Goal: Contribute content

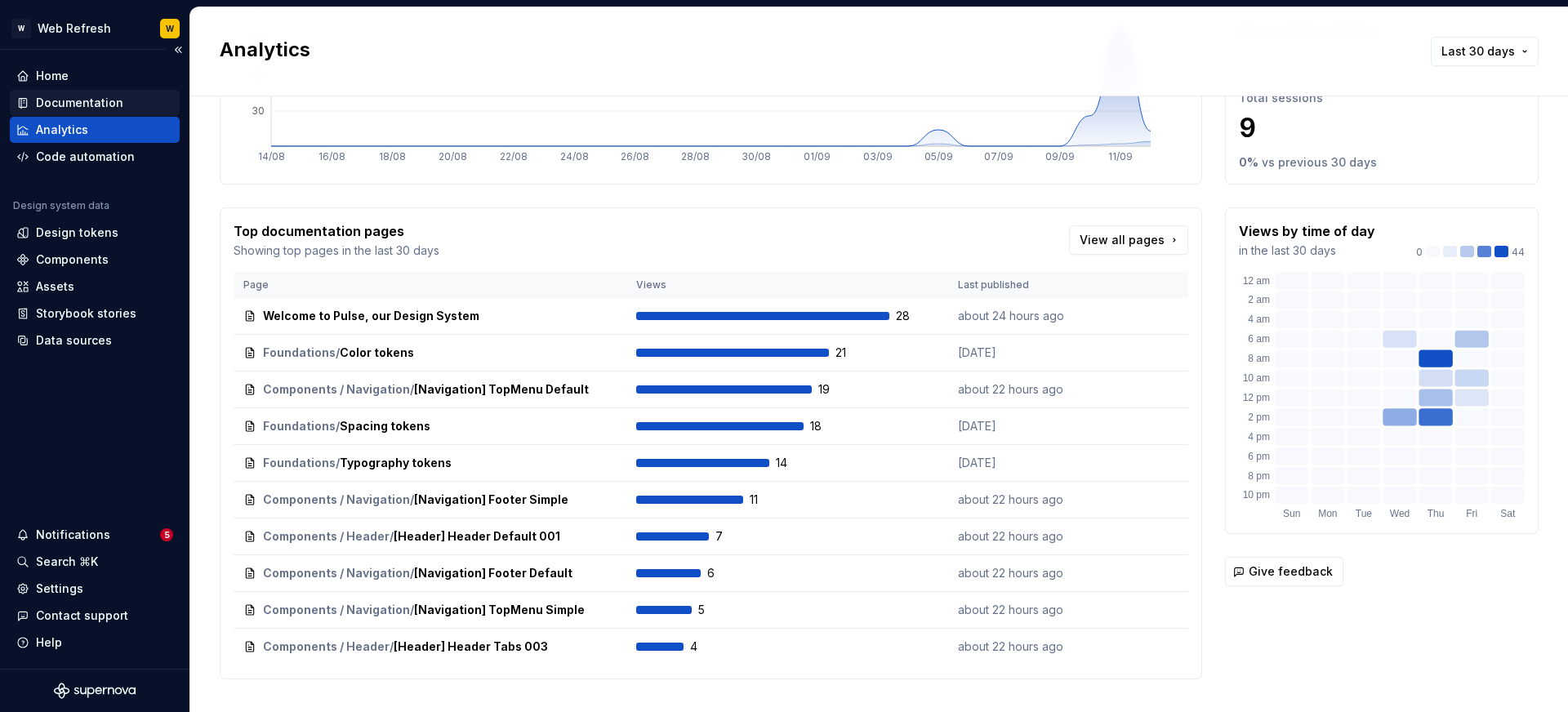
scroll to position [172, 0]
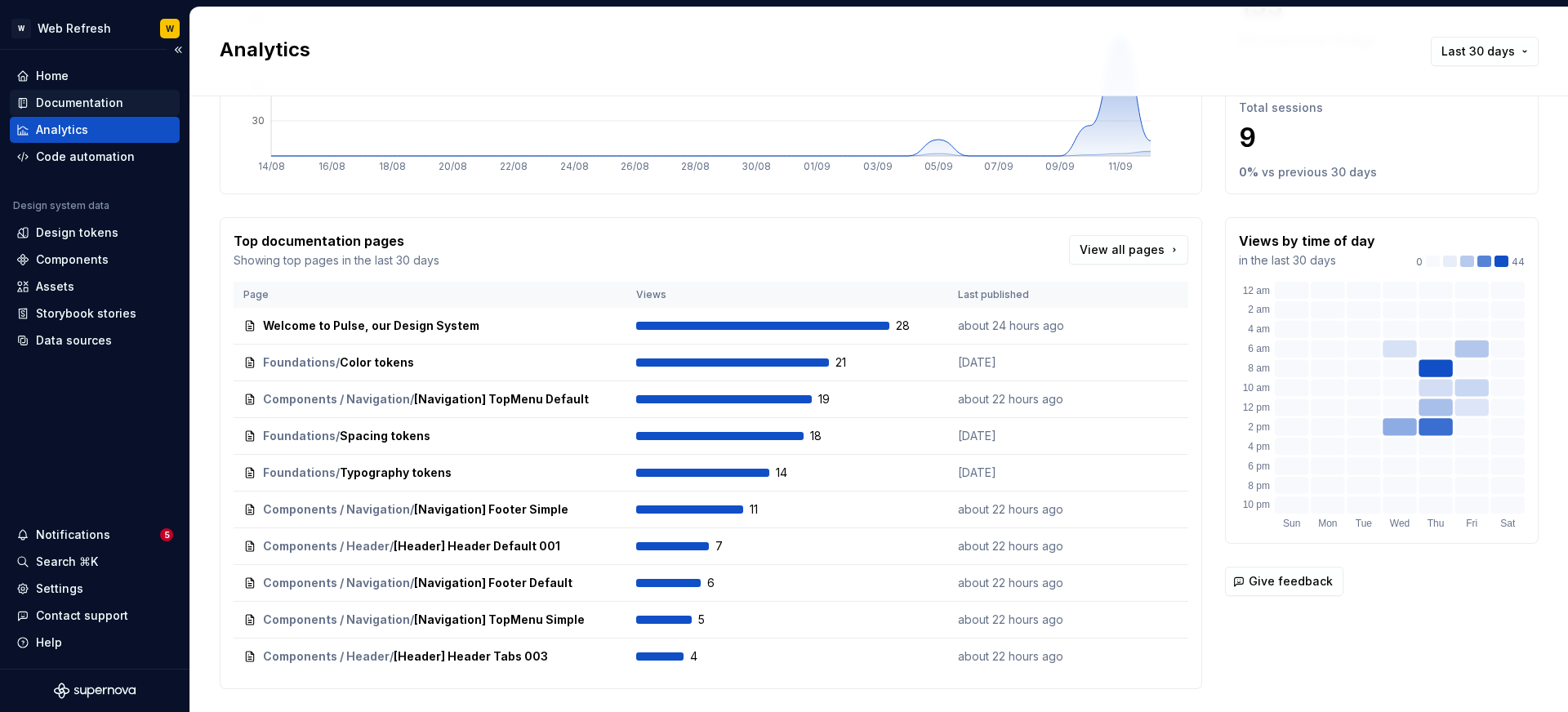
click at [67, 104] on div "Documentation" at bounding box center [80, 103] width 87 height 16
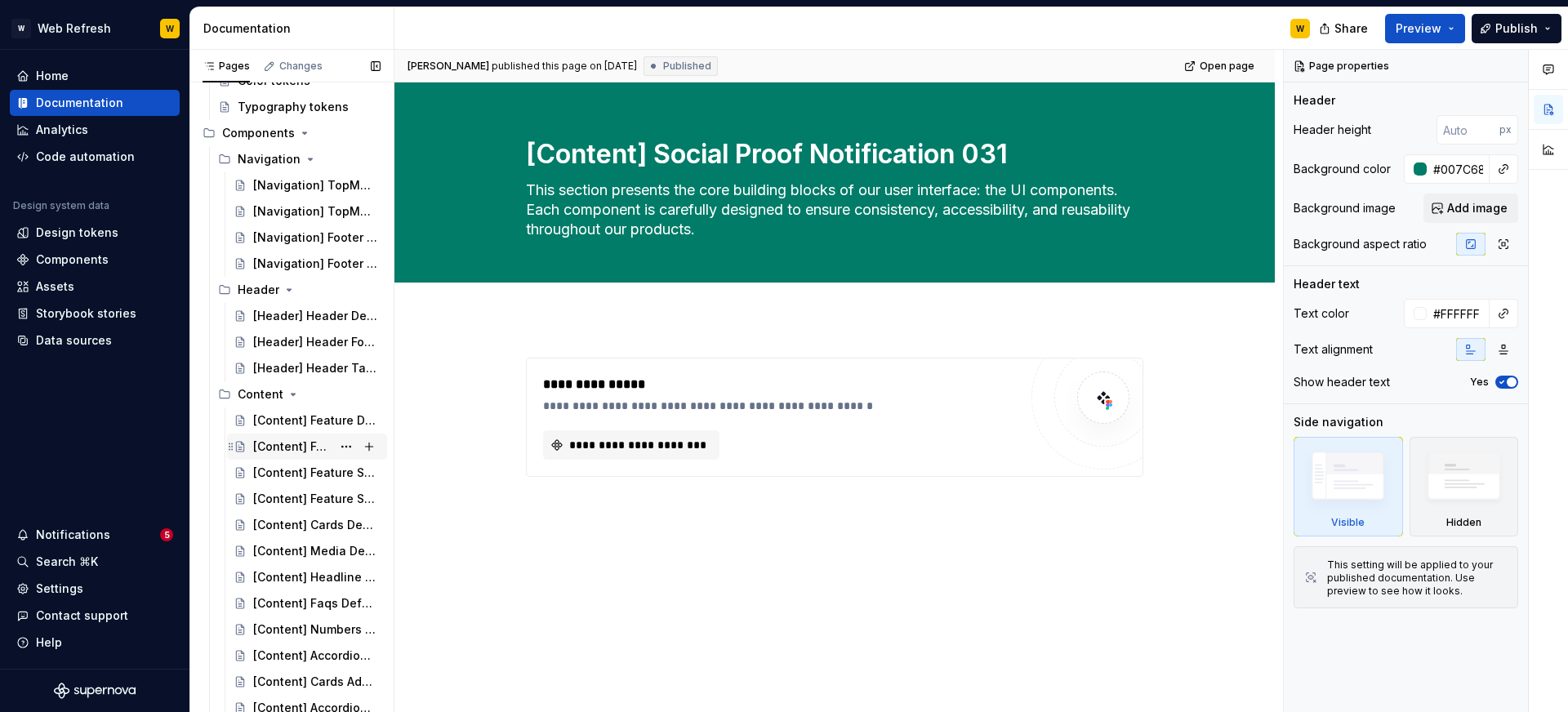
scroll to position [174, 0]
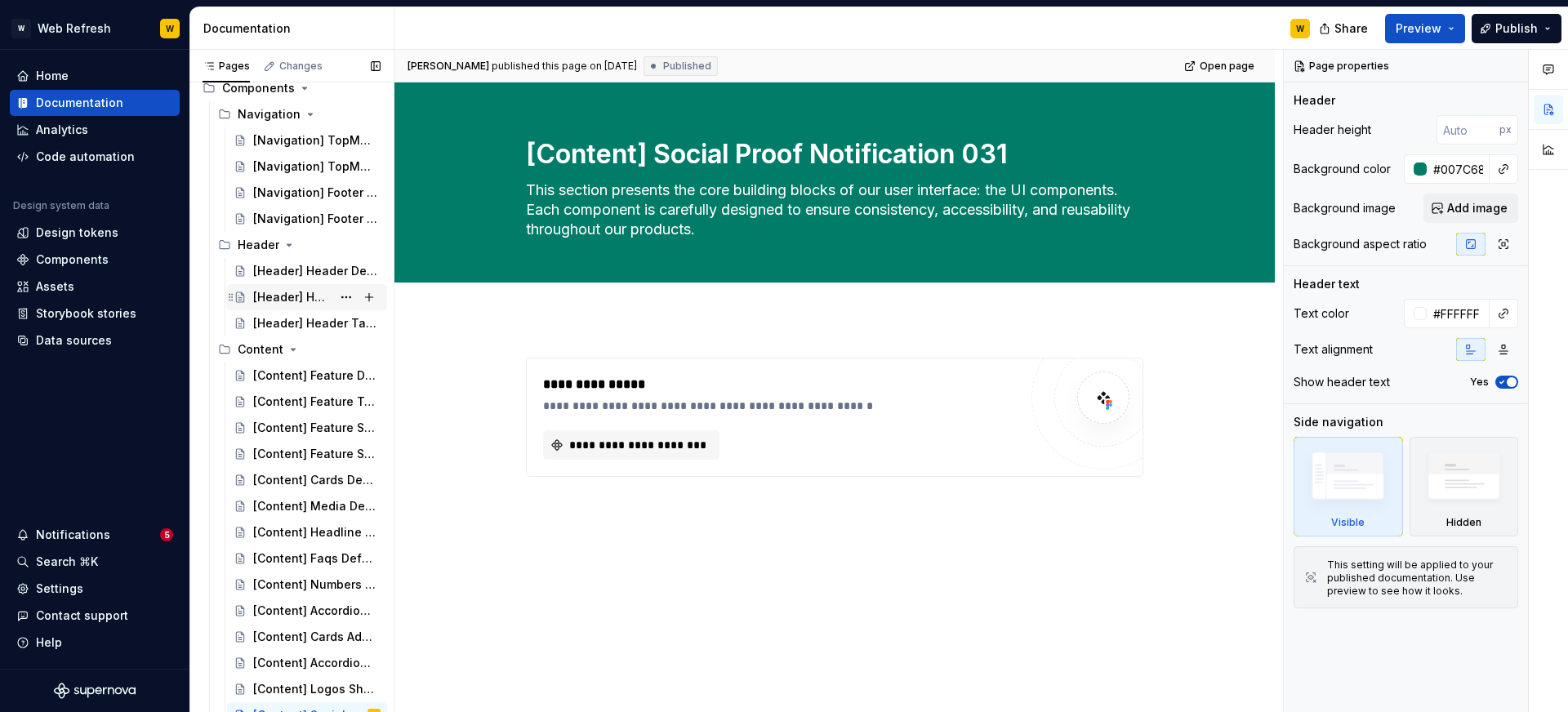
click at [300, 291] on div "[Header] Header Form 002" at bounding box center [292, 297] width 78 height 16
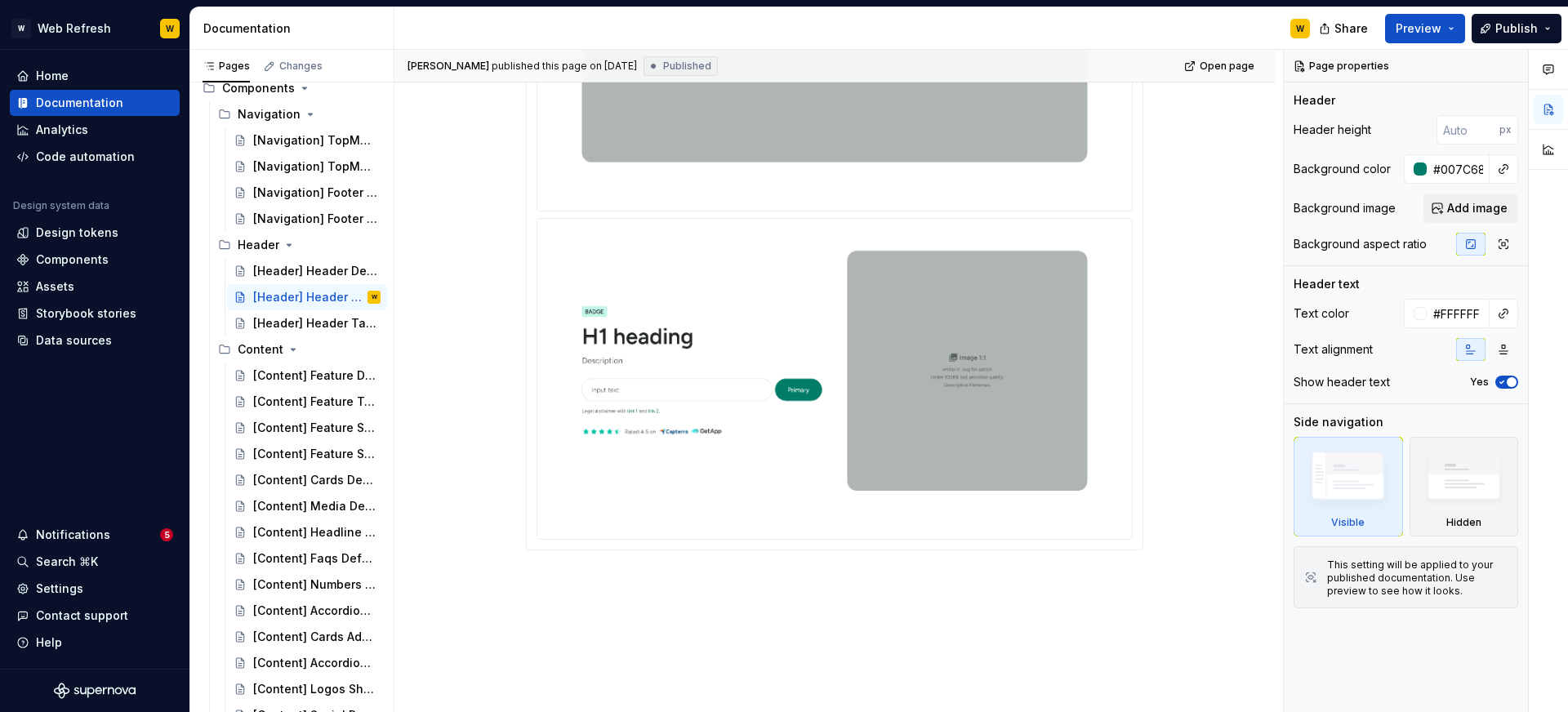
scroll to position [749, 0]
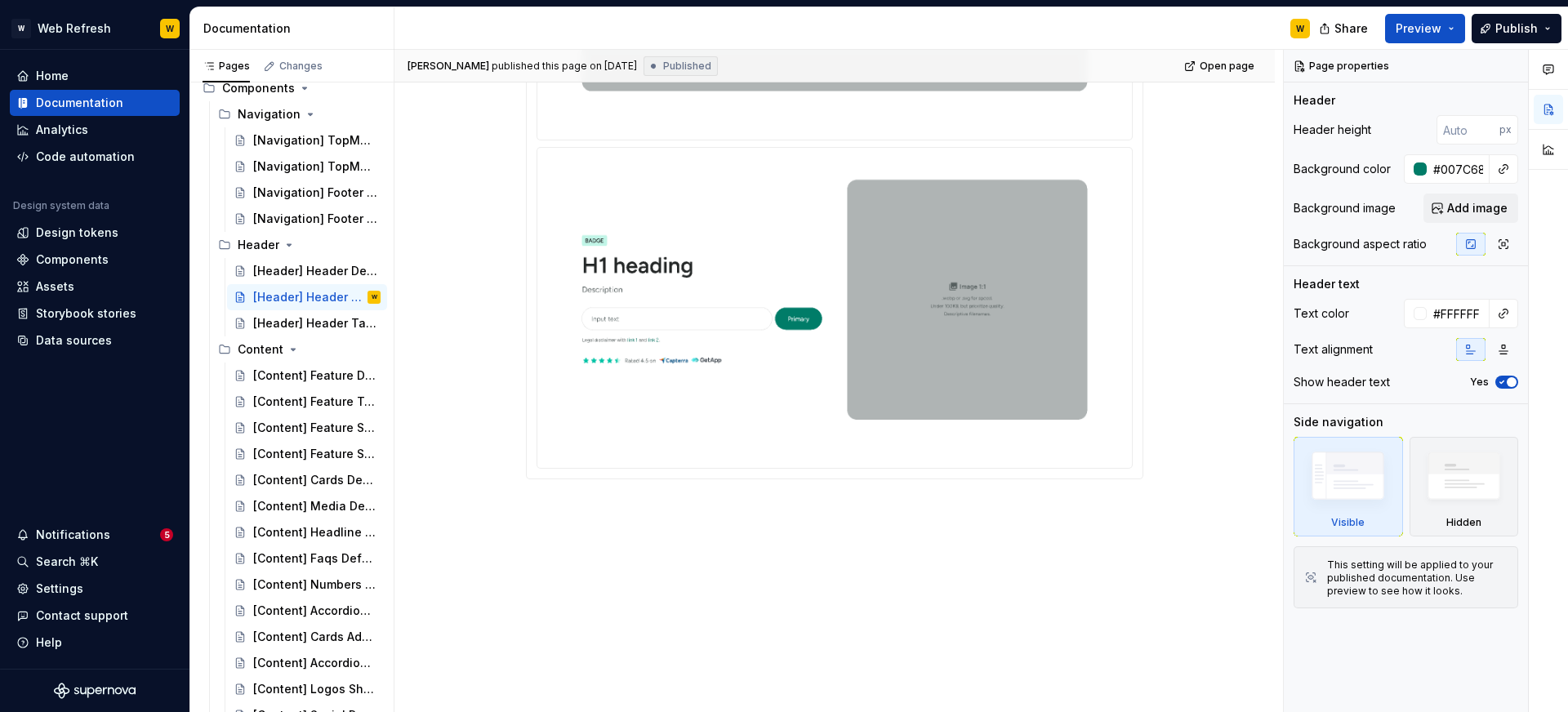
type textarea "*"
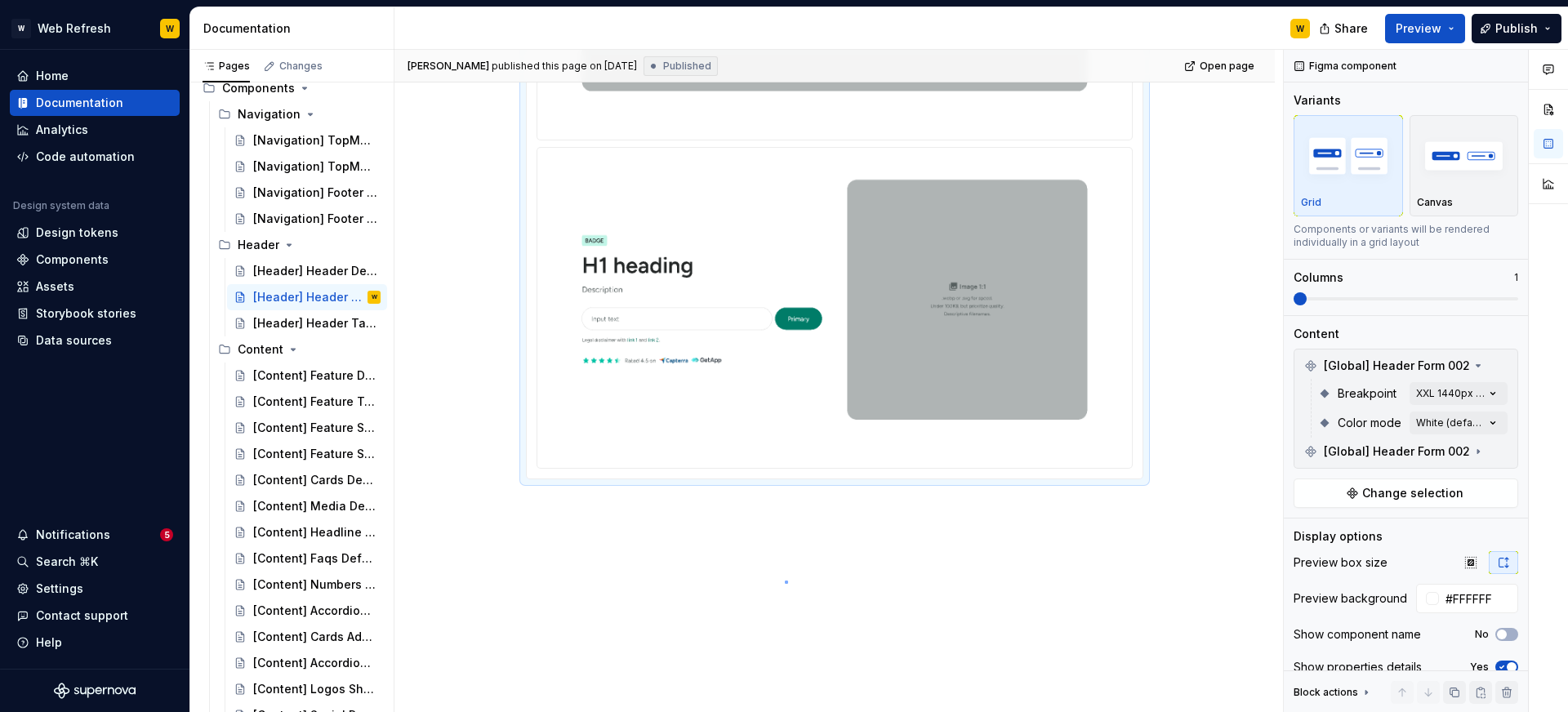
click at [784, 581] on div "[PERSON_NAME] published this page on [DATE] Published Open page [Header] Header…" at bounding box center [838, 381] width 888 height 663
click at [630, 556] on div at bounding box center [834, 142] width 880 height 1144
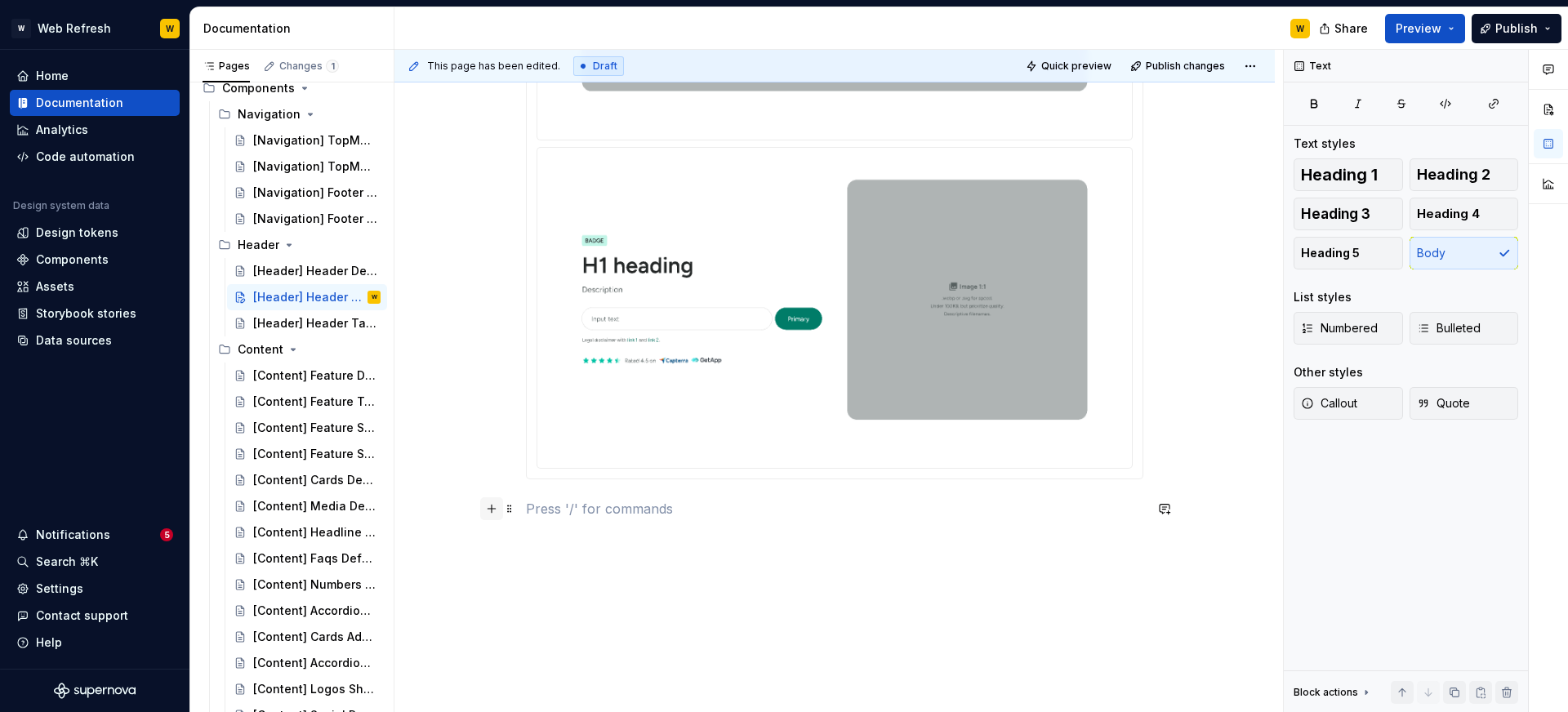
click at [494, 505] on button "button" at bounding box center [491, 508] width 23 height 23
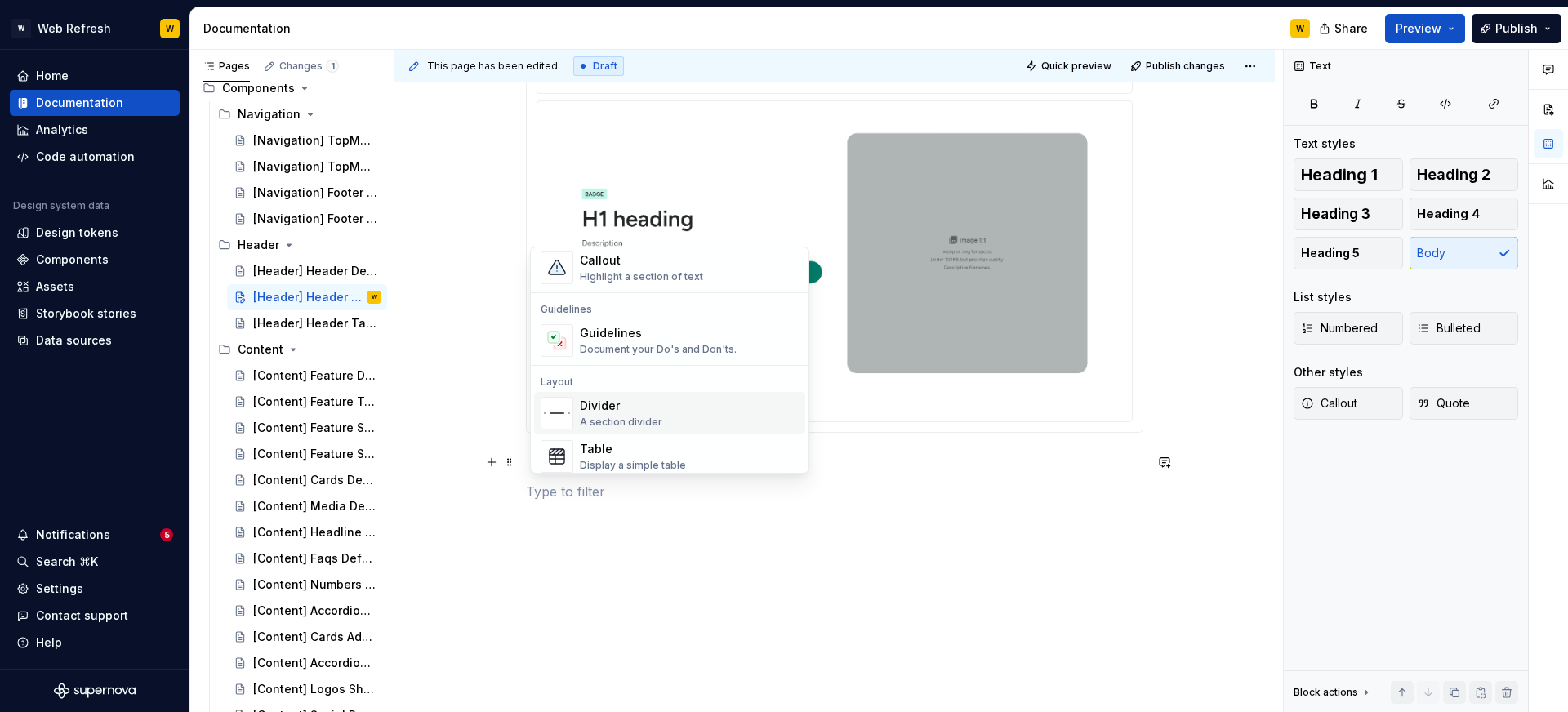
scroll to position [410, 0]
click at [644, 356] on div "Document your Do's and Don'ts." at bounding box center [658, 356] width 156 height 13
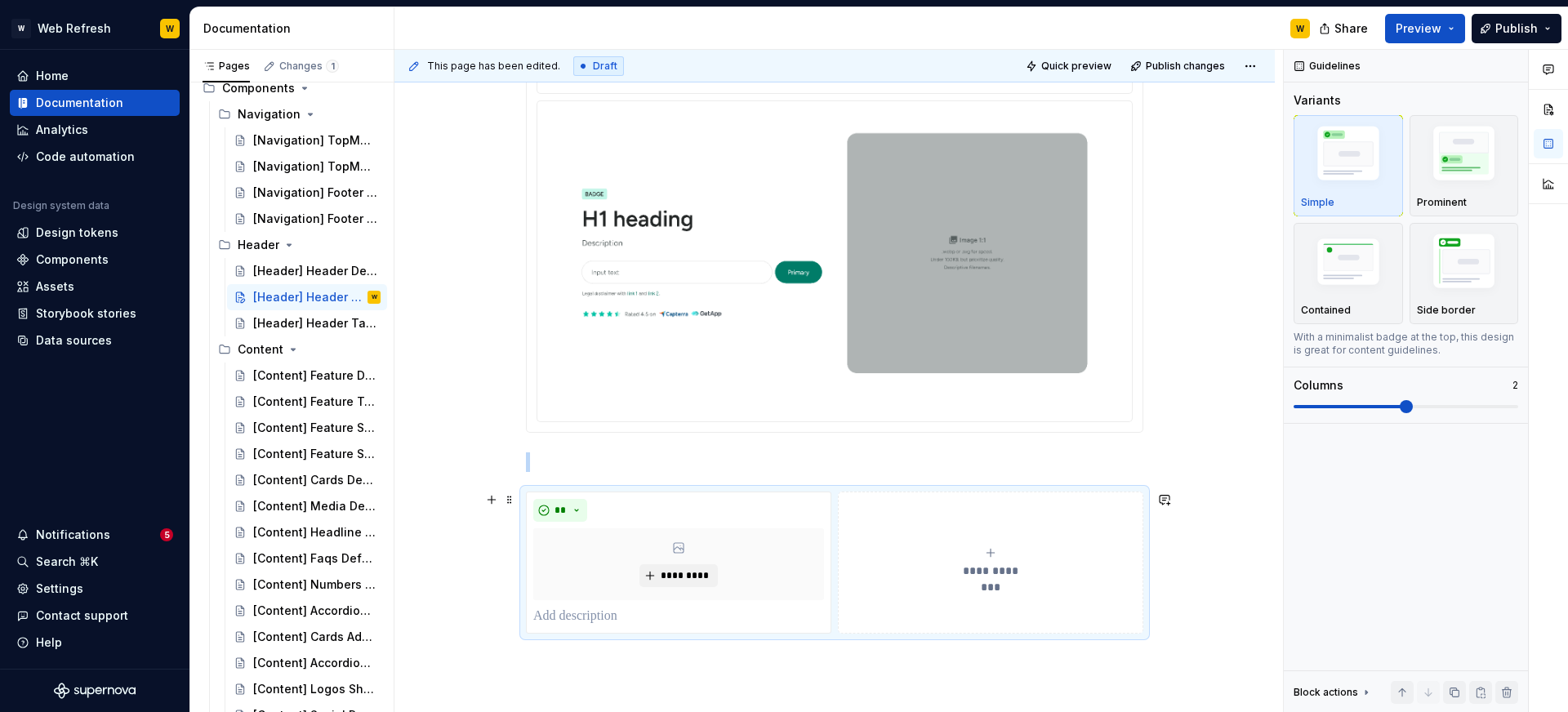
click at [923, 517] on button "**********" at bounding box center [991, 563] width 305 height 142
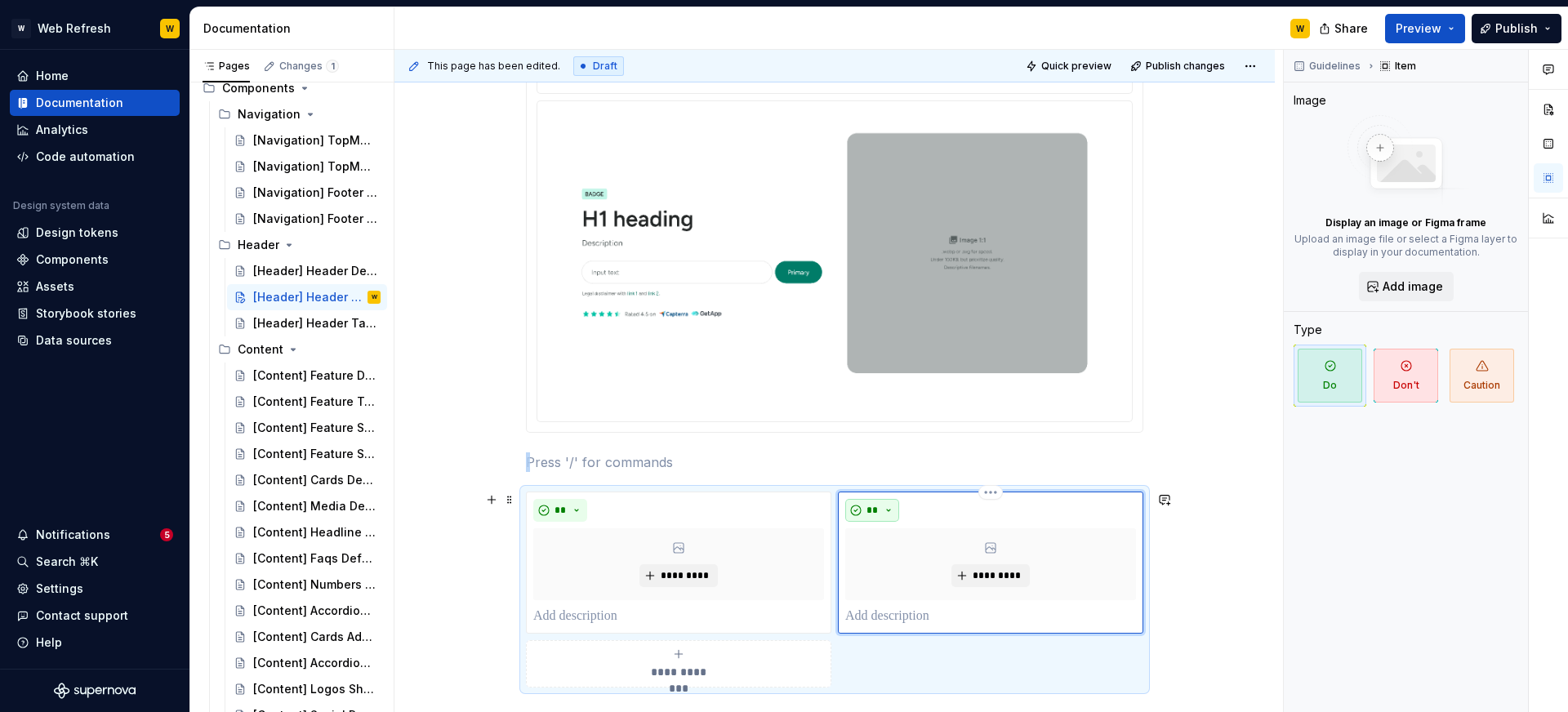
click at [878, 511] on span "**" at bounding box center [872, 510] width 13 height 13
click at [904, 565] on div "Don't" at bounding box center [914, 568] width 30 height 16
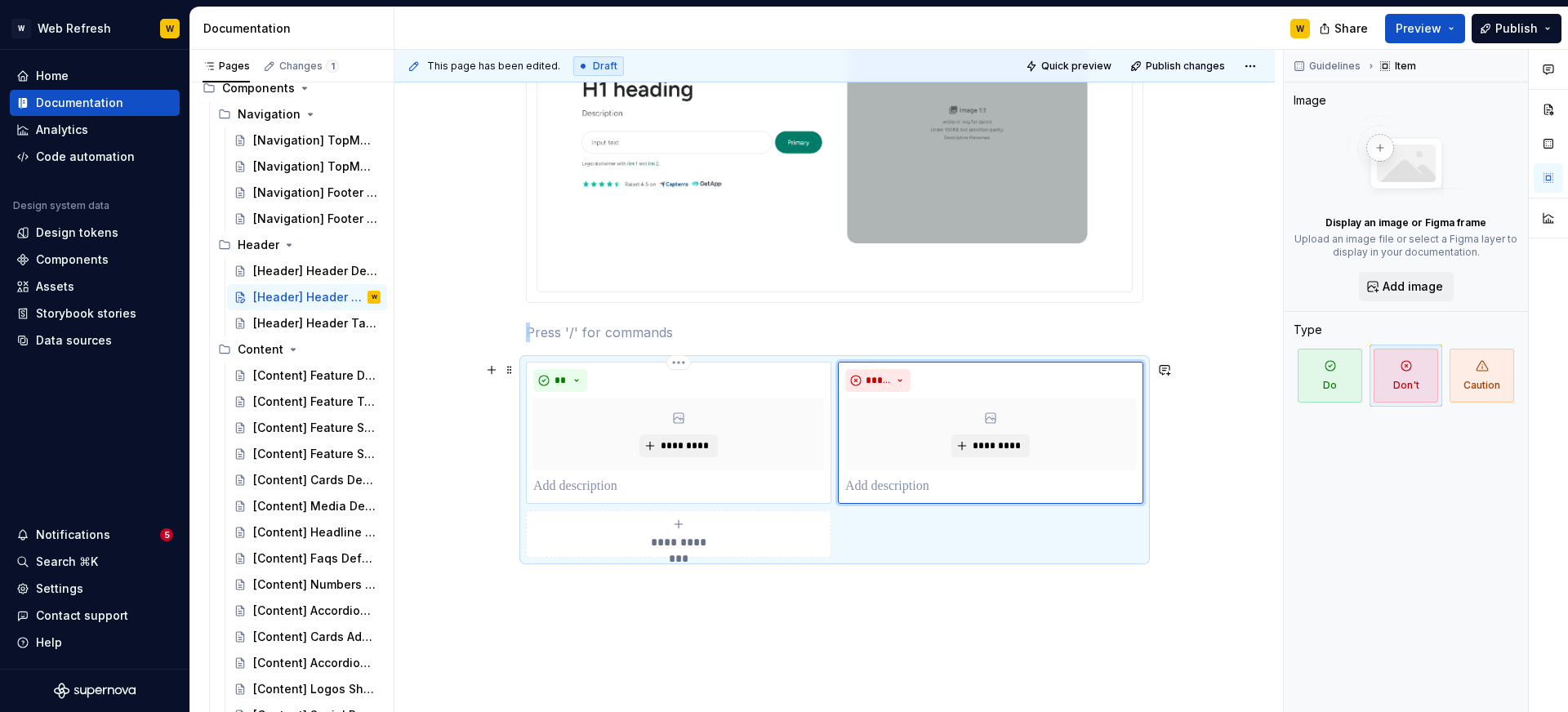
scroll to position [927, 0]
click at [638, 602] on div "**********" at bounding box center [834, 92] width 880 height 1399
click at [509, 588] on div "**********" at bounding box center [834, 92] width 880 height 1399
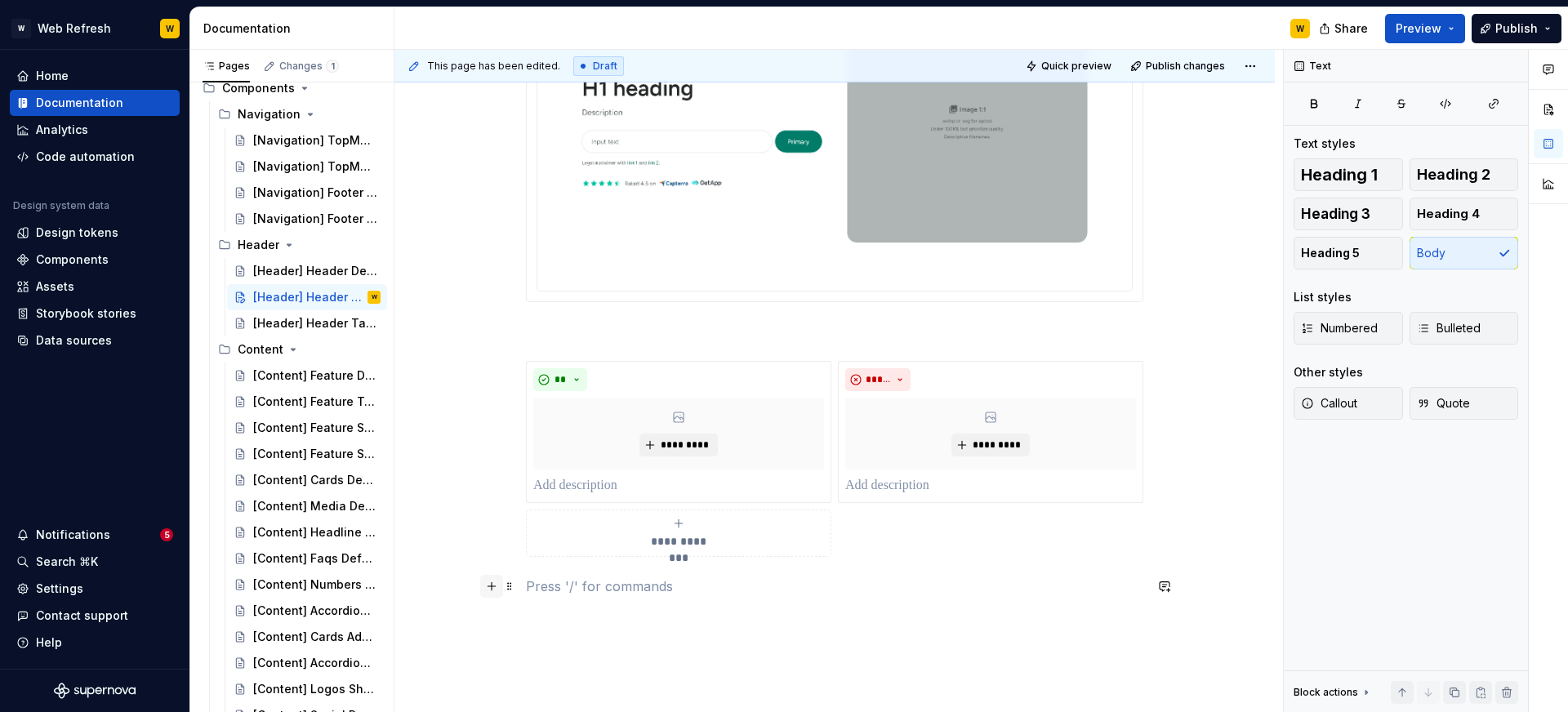
click at [492, 593] on button "button" at bounding box center [491, 586] width 23 height 23
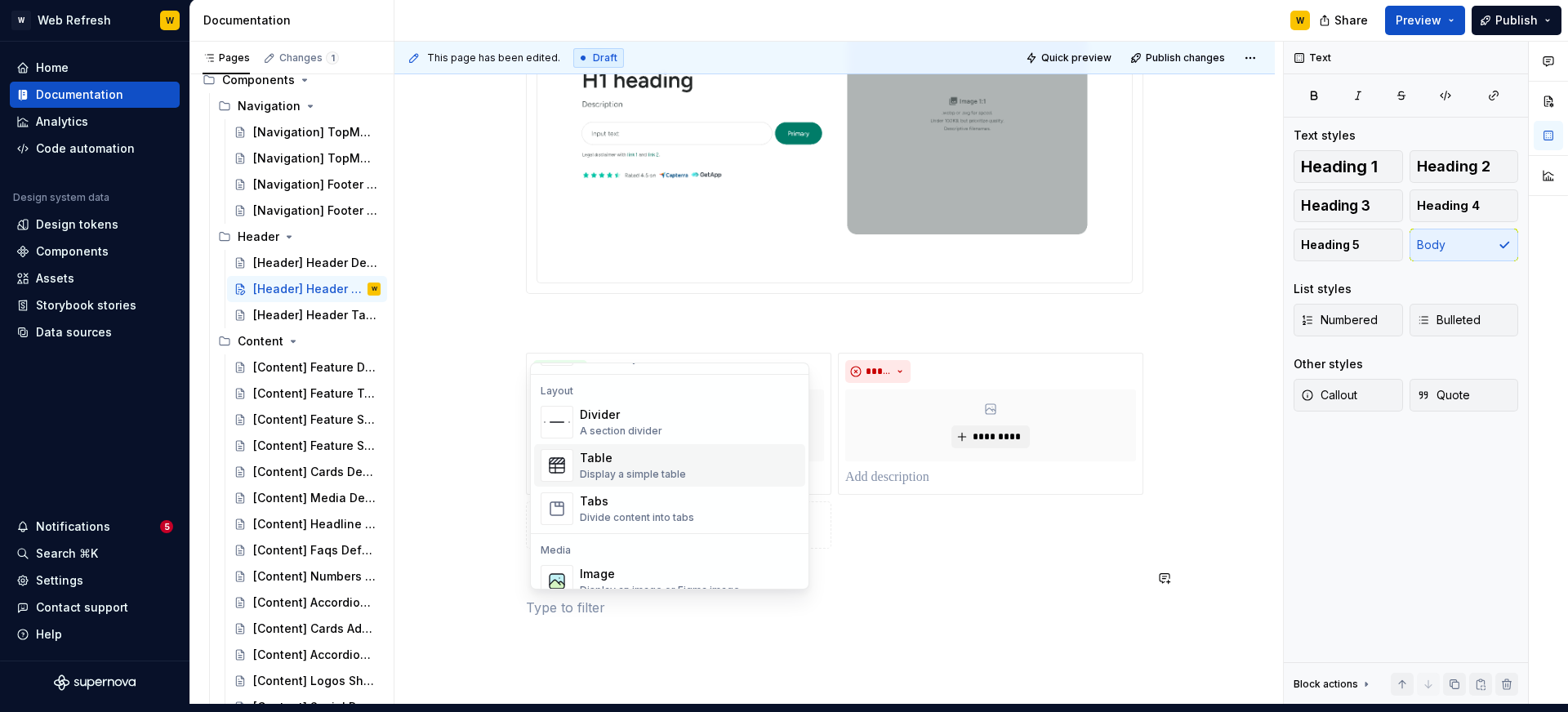
scroll to position [526, 0]
click at [594, 457] on div "Table" at bounding box center [633, 456] width 106 height 16
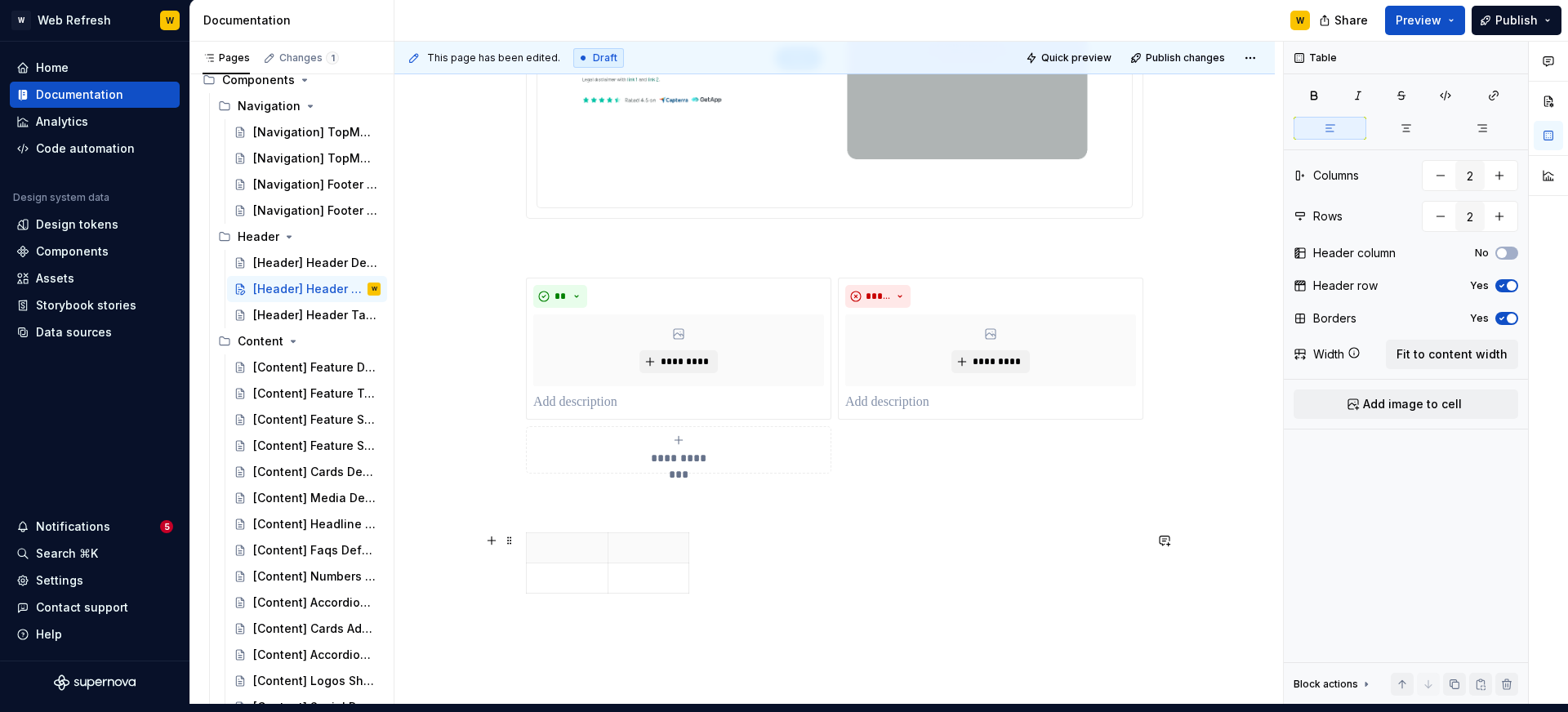
scroll to position [1016, 0]
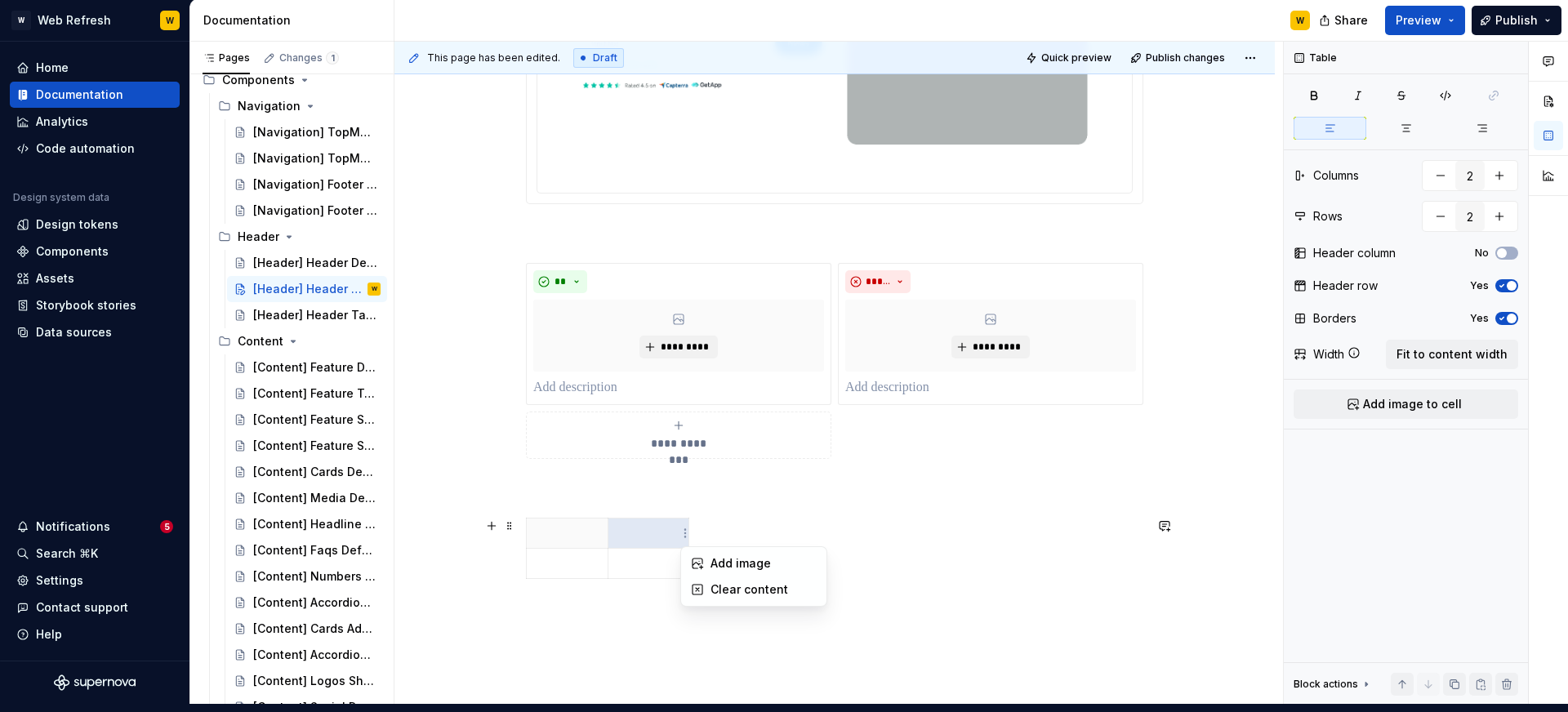
click at [684, 540] on html "W Web Refresh W Home Documentation Analytics Code automation Design system data…" at bounding box center [784, 347] width 1568 height 712
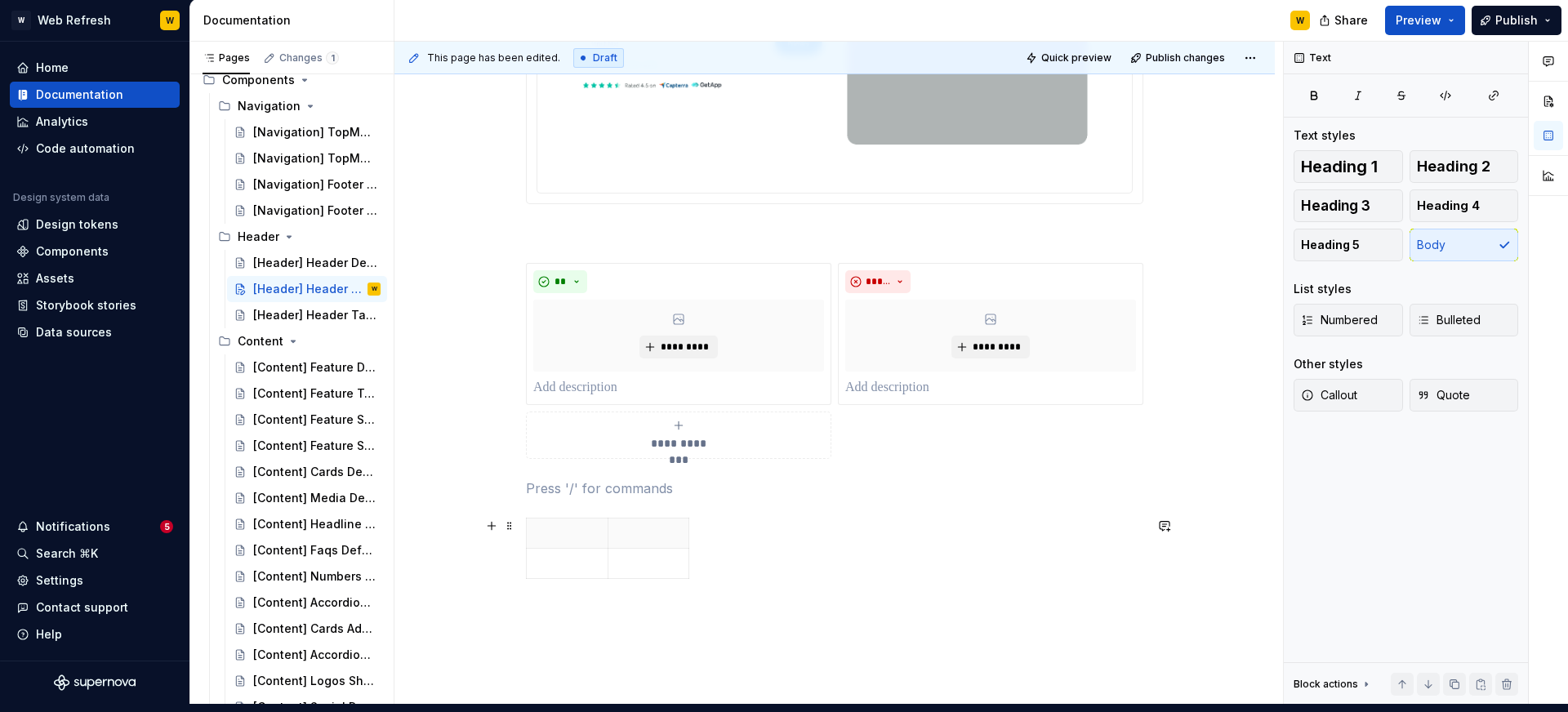
click at [684, 512] on html "W Web Refresh W Home Documentation Analytics Code automation Design system data…" at bounding box center [784, 347] width 1568 height 712
click at [658, 542] on th at bounding box center [648, 533] width 82 height 30
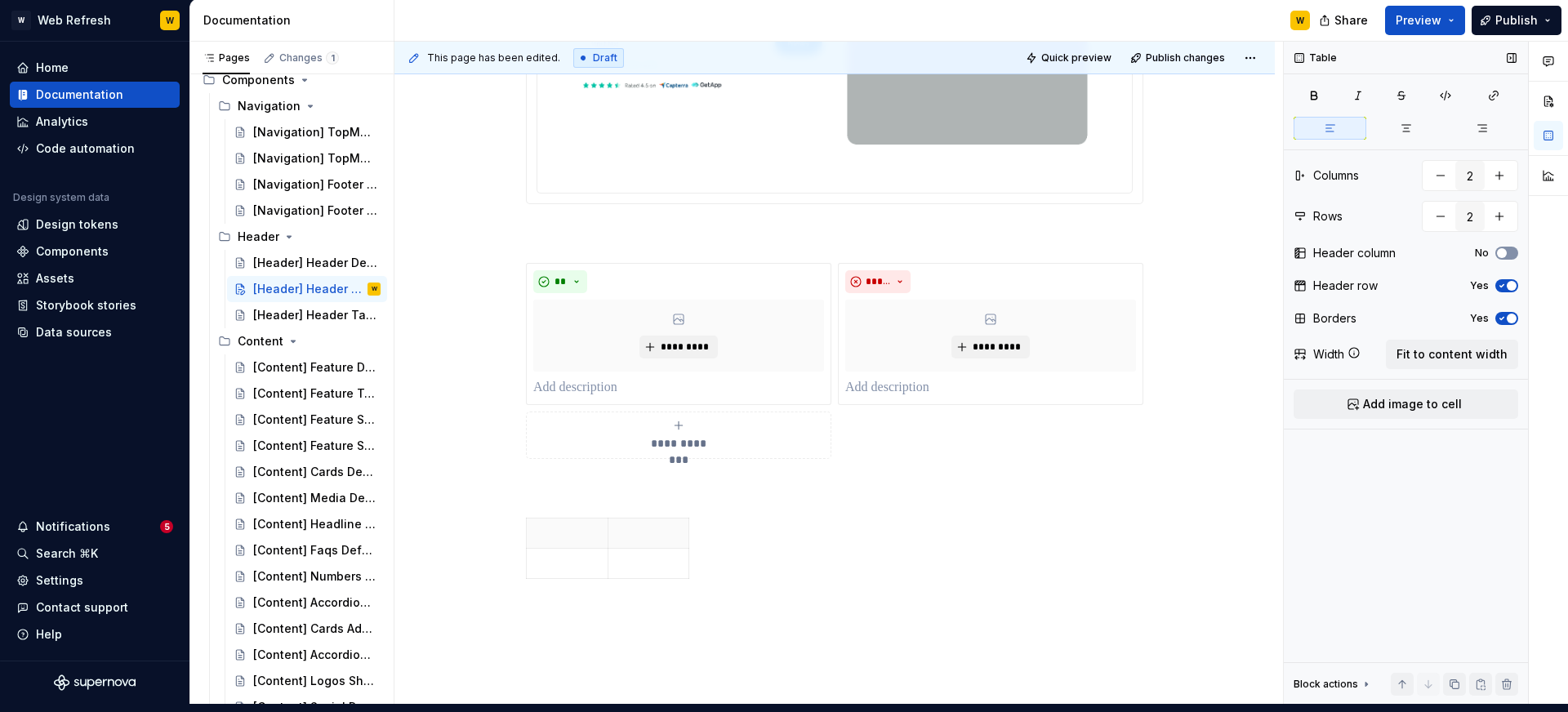
click at [1507, 251] on icon "button" at bounding box center [1502, 253] width 13 height 10
click at [1503, 181] on button "button" at bounding box center [1499, 175] width 29 height 29
click at [1501, 173] on button "button" at bounding box center [1499, 175] width 29 height 29
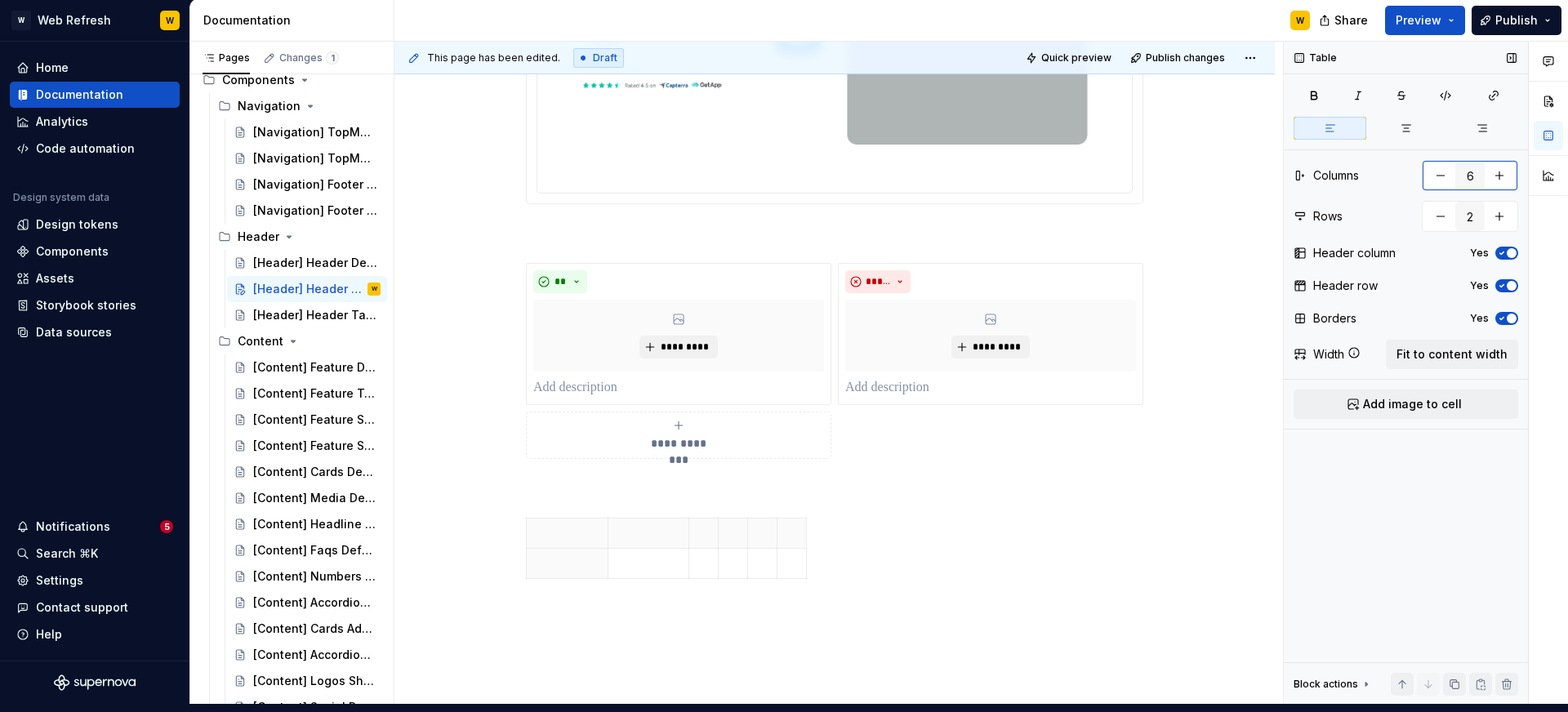
click at [1501, 173] on button "button" at bounding box center [1499, 175] width 29 height 29
type input "7"
click at [642, 564] on p at bounding box center [648, 564] width 61 height 16
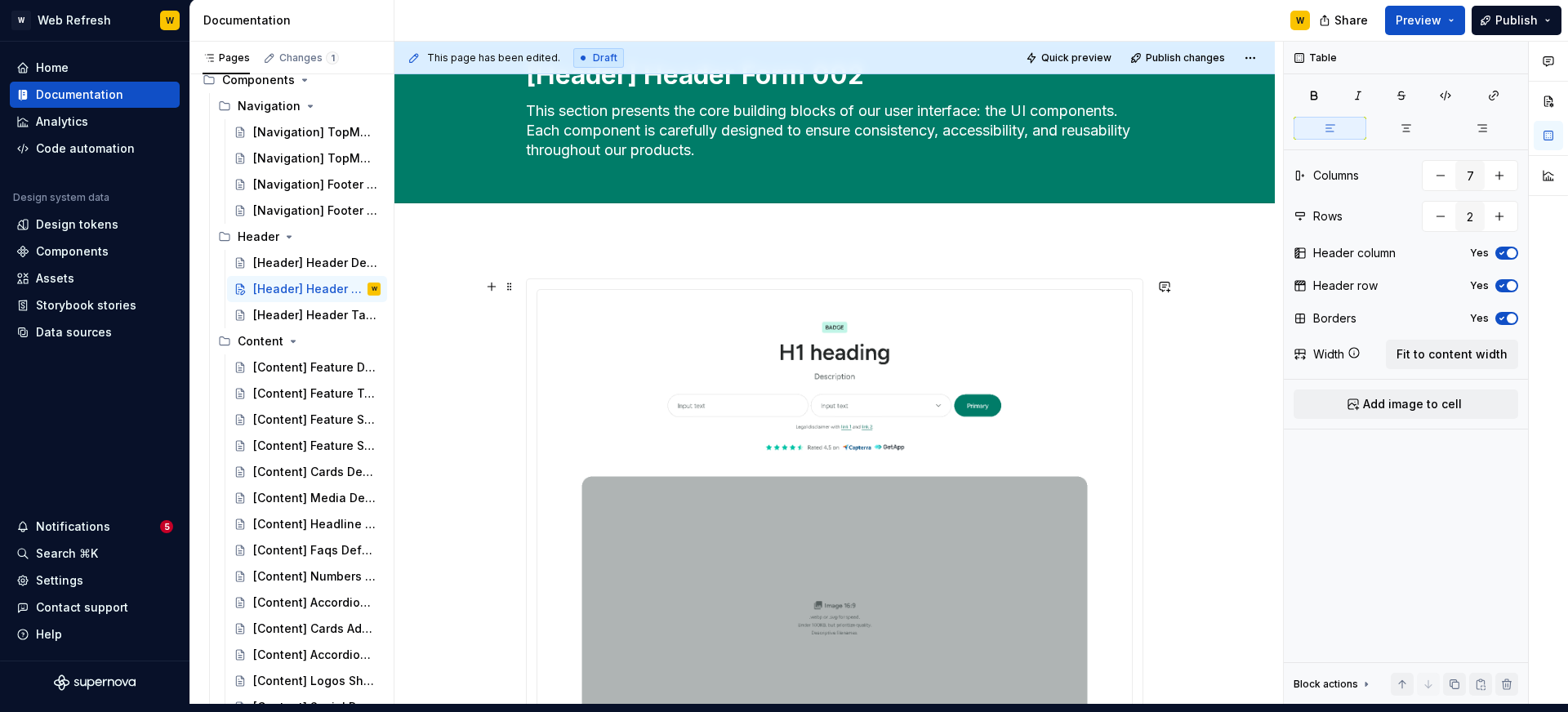
scroll to position [0, 0]
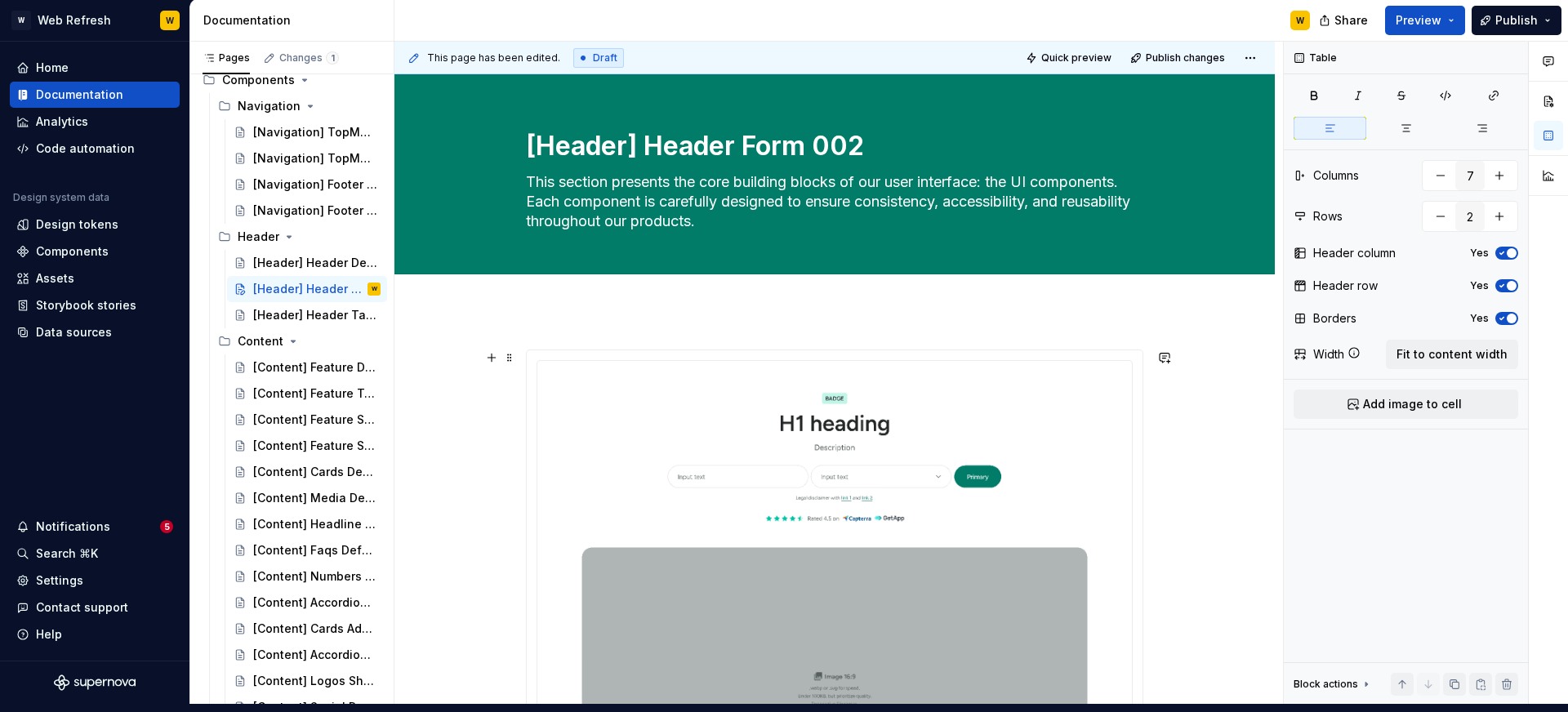
type textarea "*"
type textarea "**********"
click at [695, 195] on textarea "This section presents the core building blocks of our user interface: the UI co…" at bounding box center [831, 202] width 617 height 65
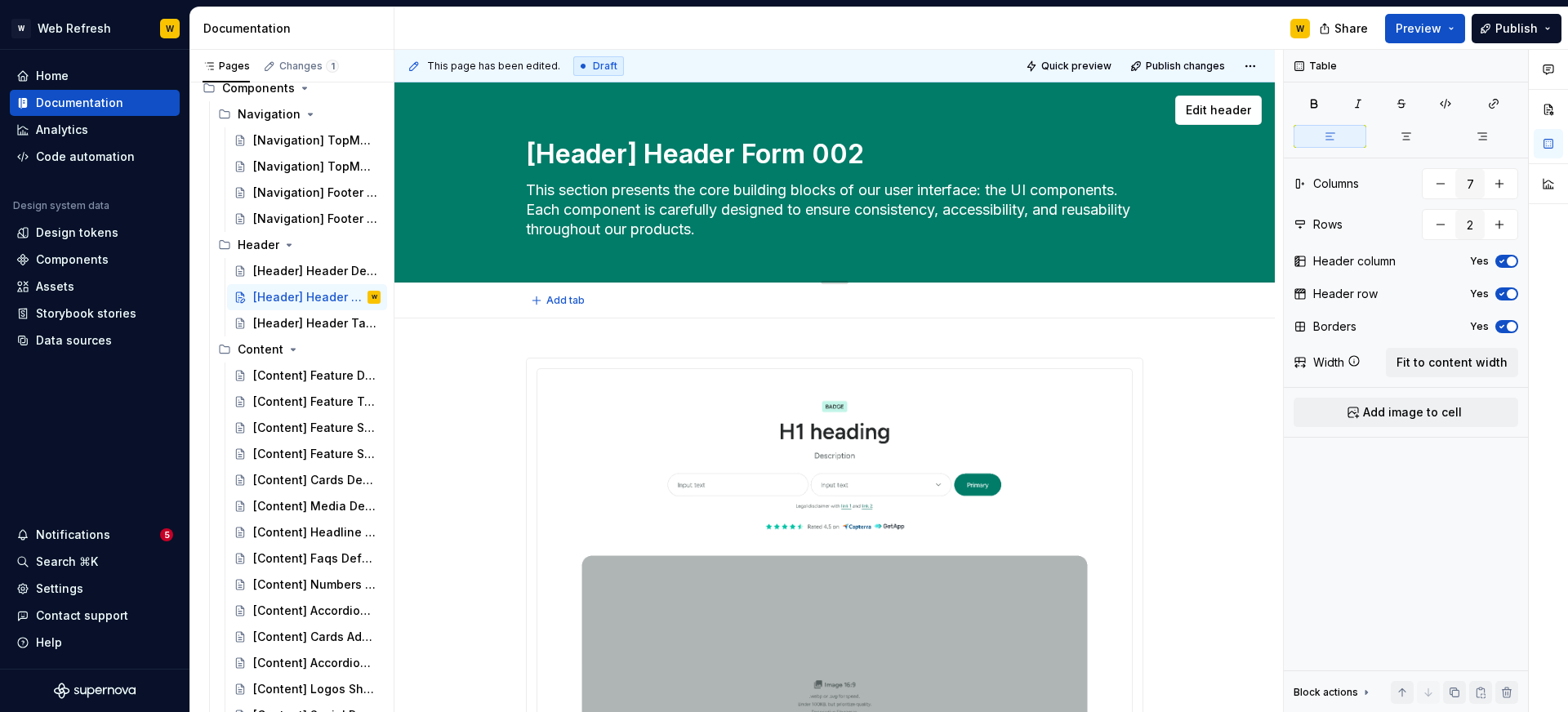
click at [695, 195] on textarea "This section presents the core building blocks of our user interface: the UI co…" at bounding box center [831, 210] width 617 height 65
drag, startPoint x: 820, startPoint y: 233, endPoint x: 512, endPoint y: 189, distance: 311.1
click at [512, 189] on div "[Header] Header Form 002 This section presents the core building blocks of our …" at bounding box center [834, 182] width 750 height 199
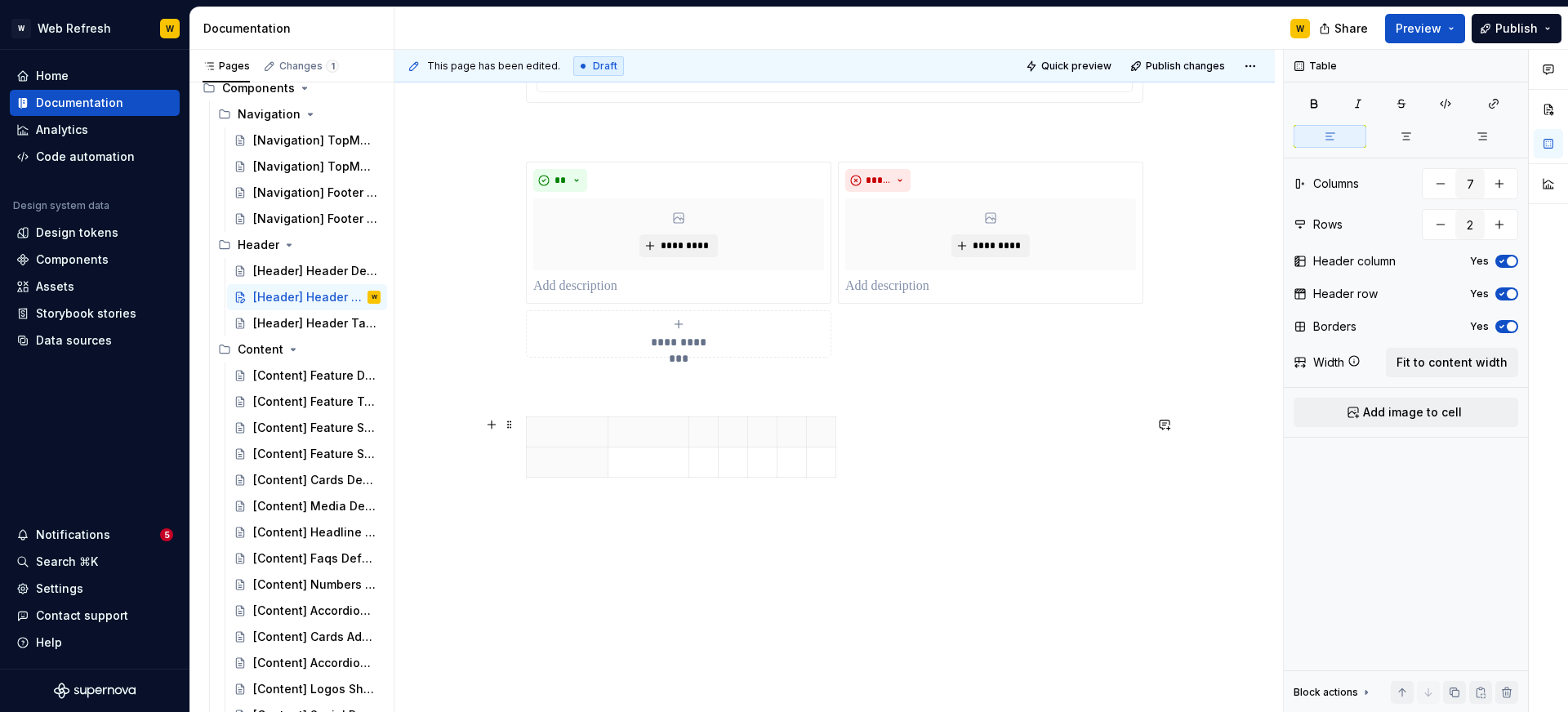
scroll to position [1130, 0]
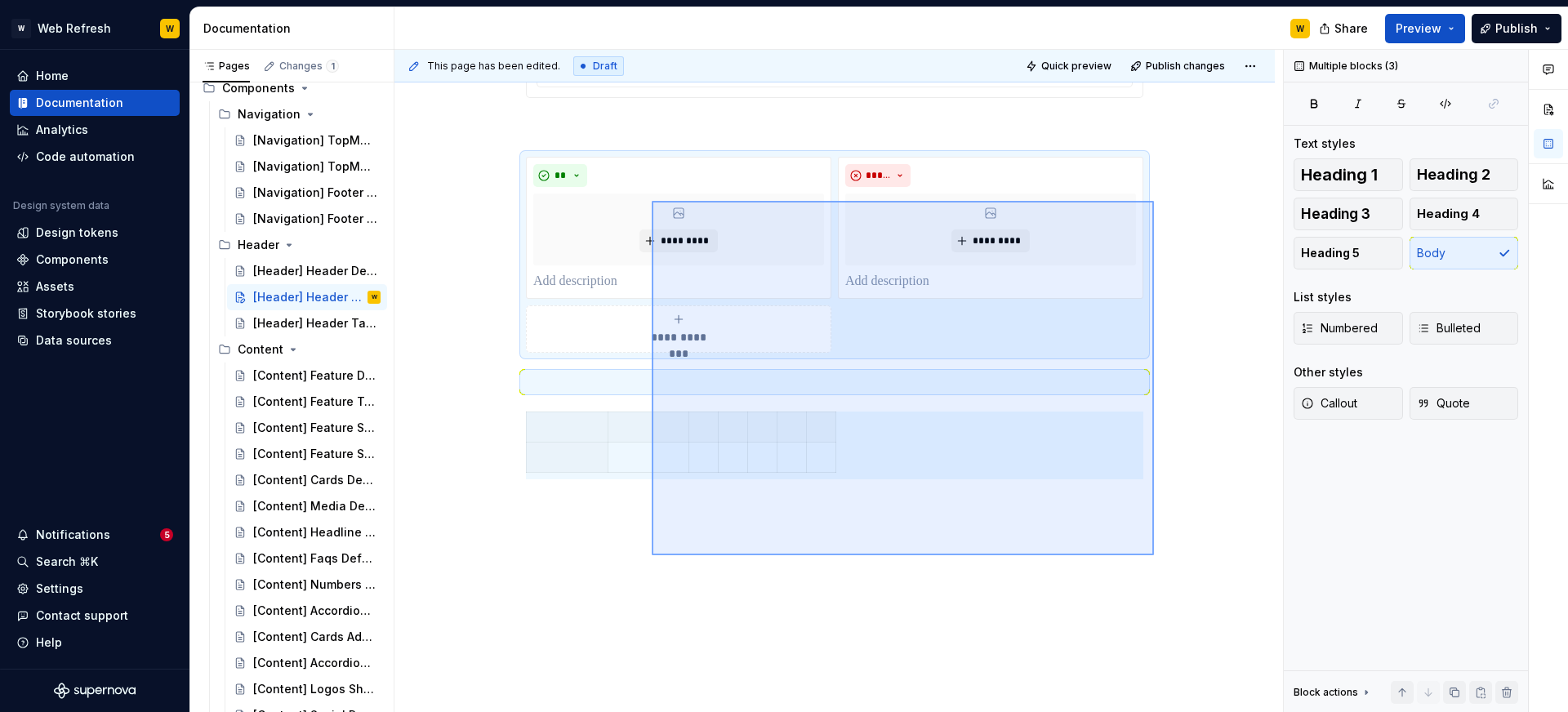
drag, startPoint x: 1154, startPoint y: 556, endPoint x: 618, endPoint y: 183, distance: 653.0
click at [618, 183] on div "**********" at bounding box center [838, 381] width 888 height 663
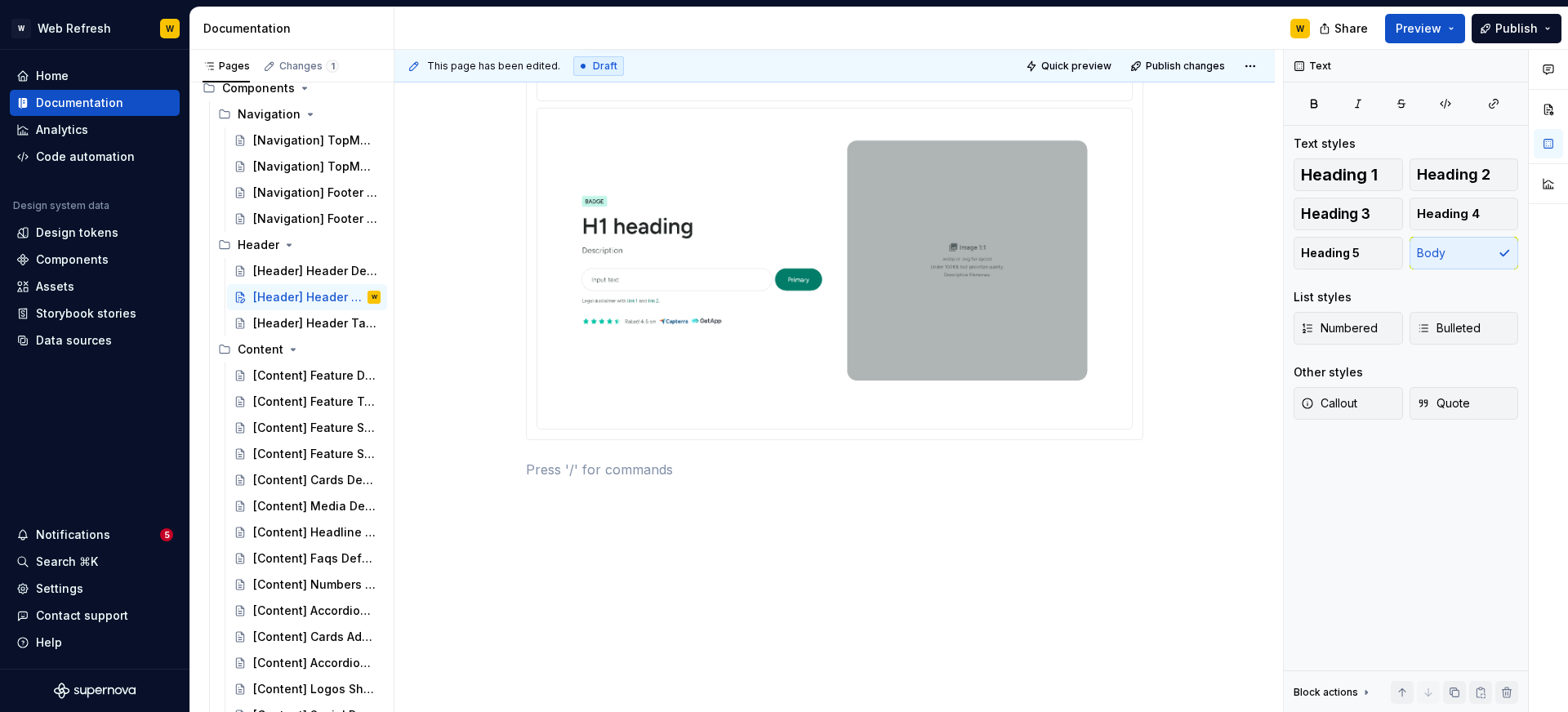
scroll to position [0, 0]
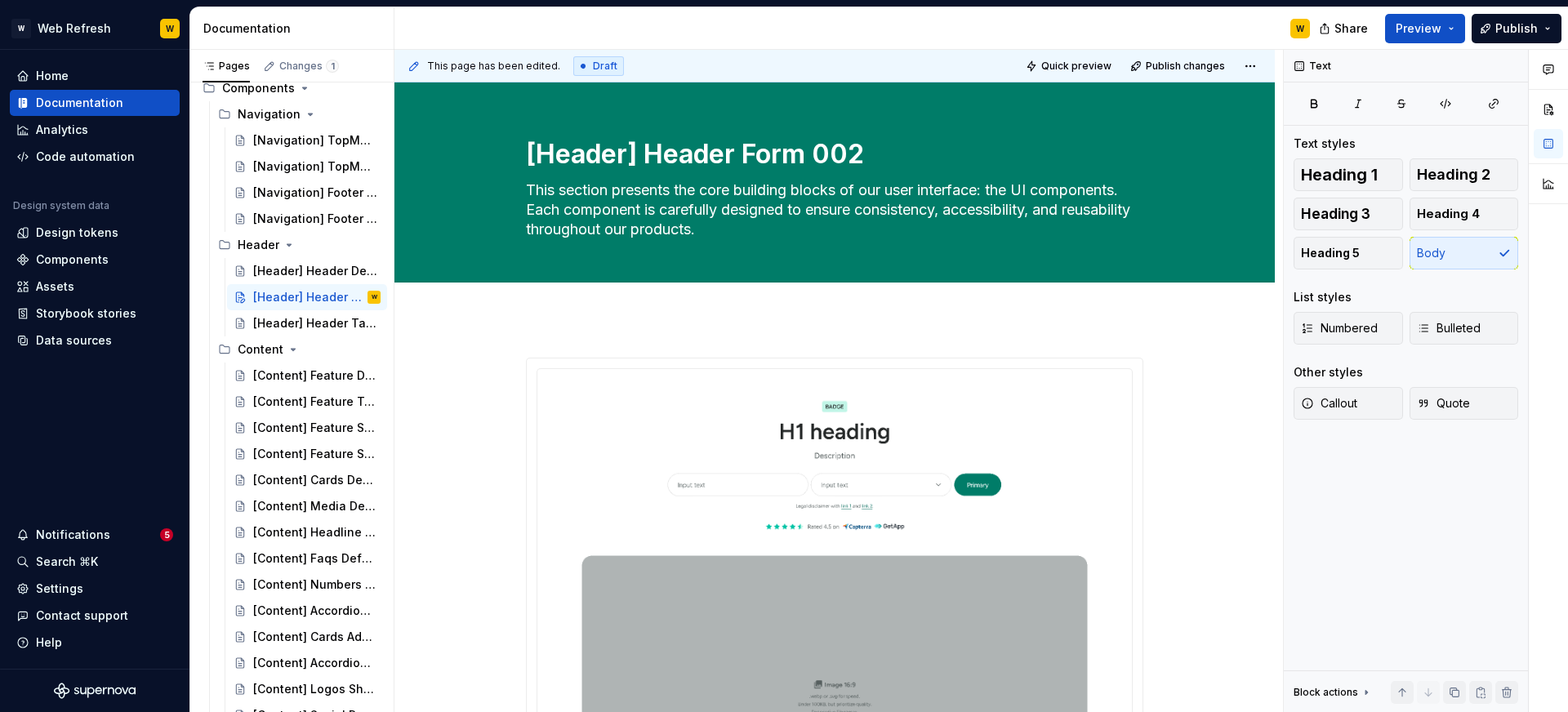
type textarea "*"
